Goal: Transaction & Acquisition: Purchase product/service

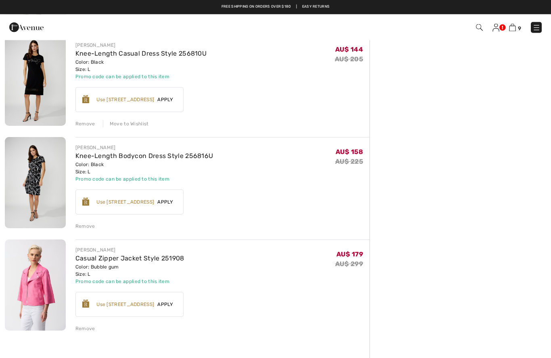
scroll to position [684, 0]
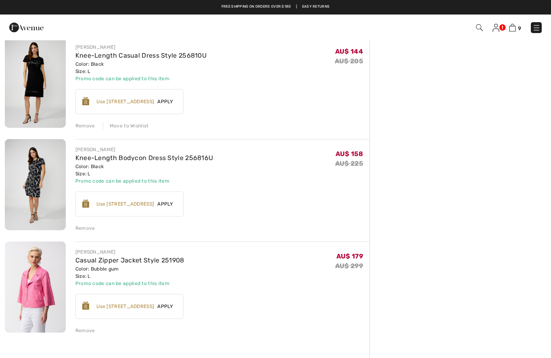
click at [160, 162] on link "Knee-Length Bodycon Dress Style 256816U" at bounding box center [144, 158] width 138 height 8
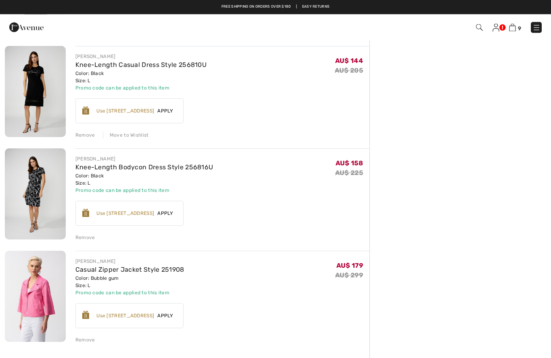
scroll to position [672, 0]
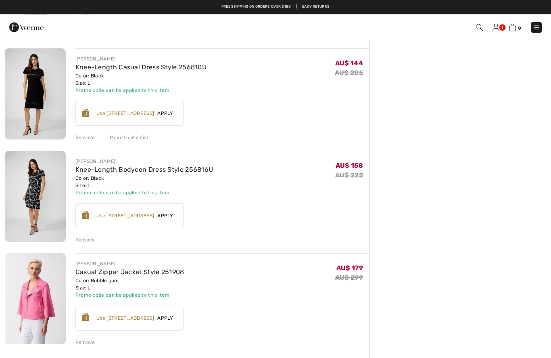
click at [90, 82] on div "Color: Black Size: L" at bounding box center [140, 80] width 131 height 15
click at [90, 71] on link "Knee-Length Casual Dress Style 256810U" at bounding box center [140, 68] width 131 height 8
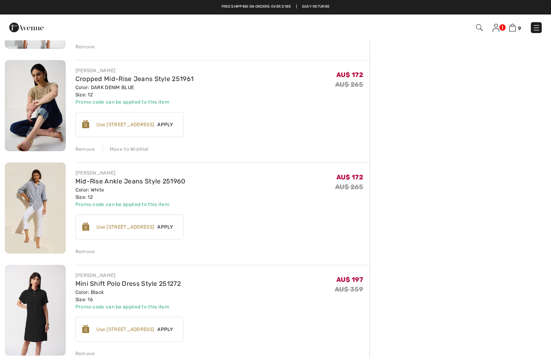
scroll to position [351, 0]
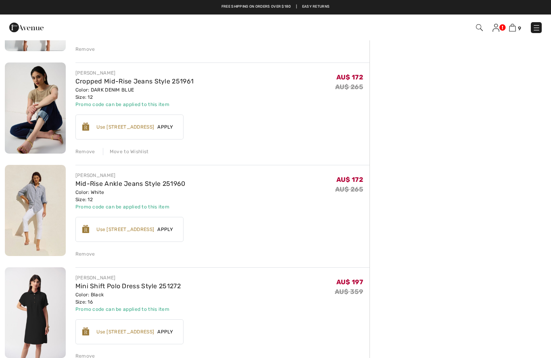
click at [91, 254] on div "Remove" at bounding box center [85, 254] width 20 height 7
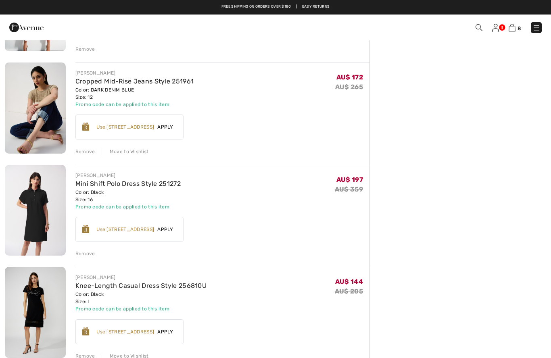
click at [138, 156] on div "JOSEPH RIBKOFF Striped Wrap Dress Style 252171X Color: Black/Multi Size: 14 Fin…" at bounding box center [187, 245] width 365 height 980
click at [141, 152] on div "Move to Wishlist" at bounding box center [126, 151] width 46 height 7
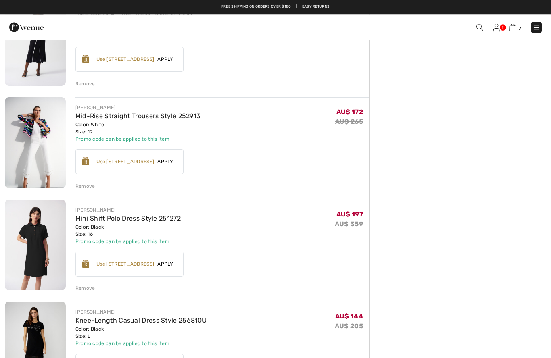
scroll to position [211, 0]
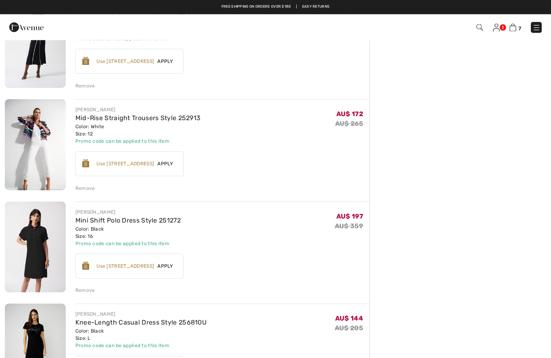
click at [86, 190] on div "Remove" at bounding box center [85, 188] width 20 height 7
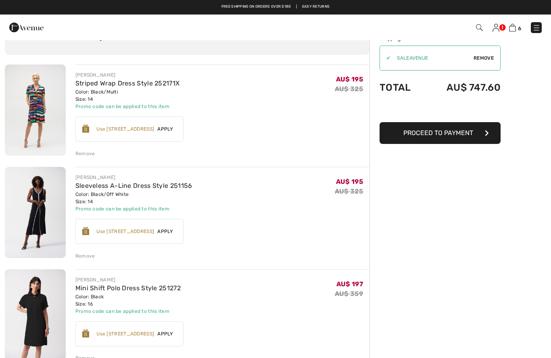
scroll to position [40, 0]
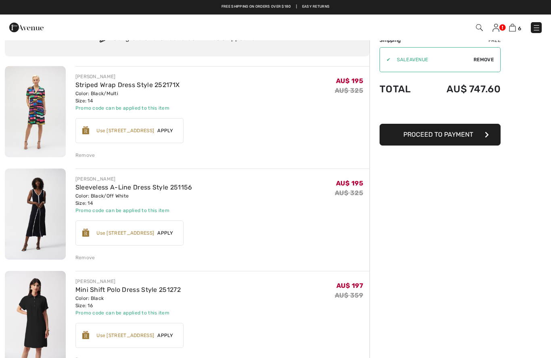
click at [87, 157] on div "Remove" at bounding box center [85, 155] width 20 height 7
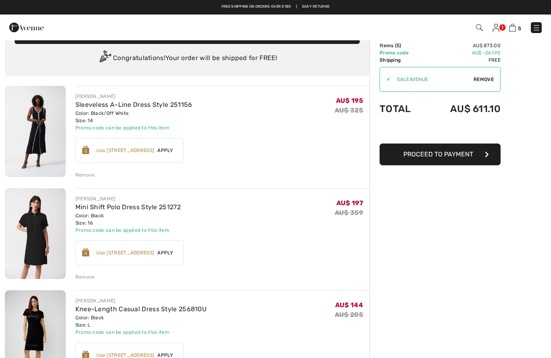
scroll to position [0, 0]
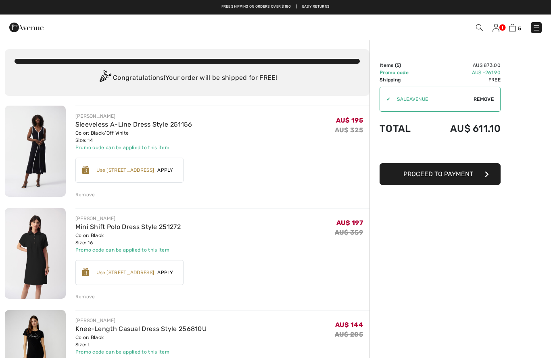
click at [88, 198] on div "Remove" at bounding box center [85, 194] width 20 height 7
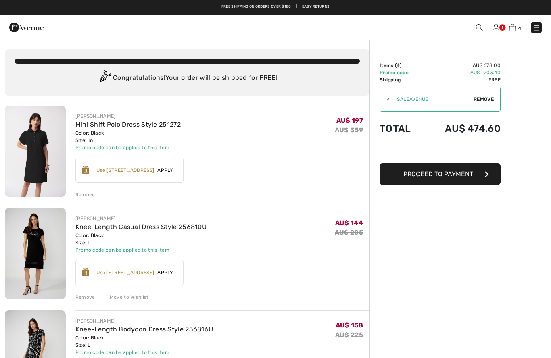
click at [494, 25] on img at bounding box center [496, 28] width 7 height 8
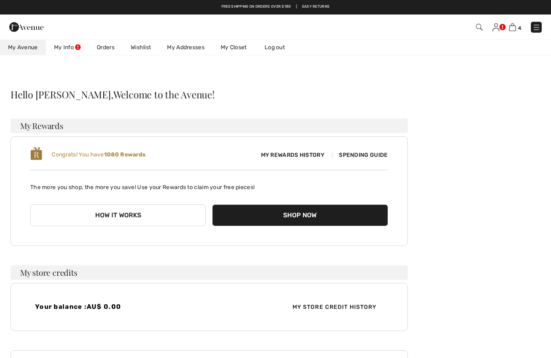
click at [140, 48] on link "Wishlist" at bounding box center [141, 47] width 36 height 15
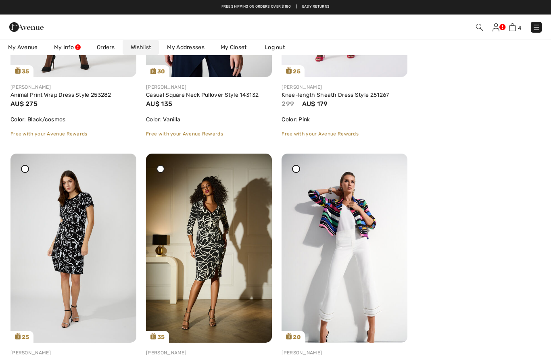
scroll to position [2405, 0]
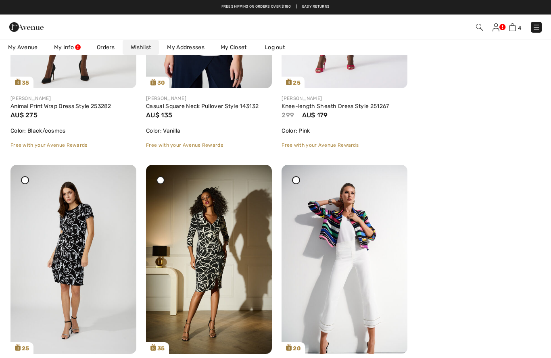
click at [516, 27] on img at bounding box center [512, 27] width 7 height 8
